Goal: Task Accomplishment & Management: Manage account settings

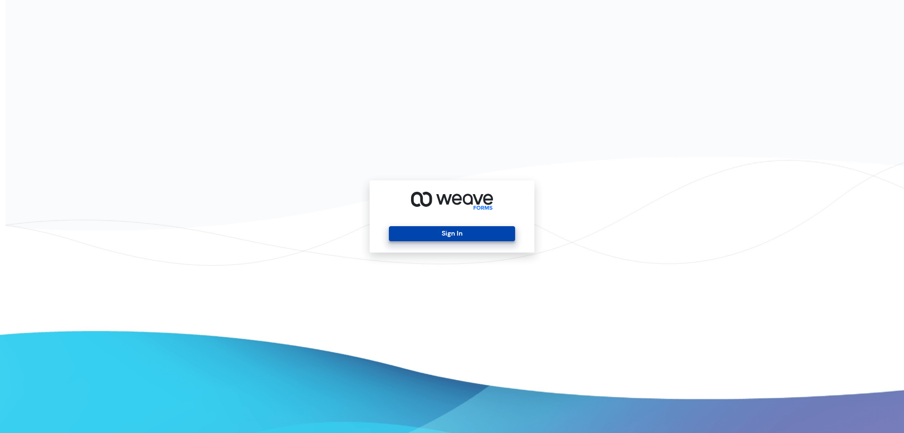
click at [394, 231] on button "Sign In" at bounding box center [452, 233] width 126 height 15
